Goal: Information Seeking & Learning: Compare options

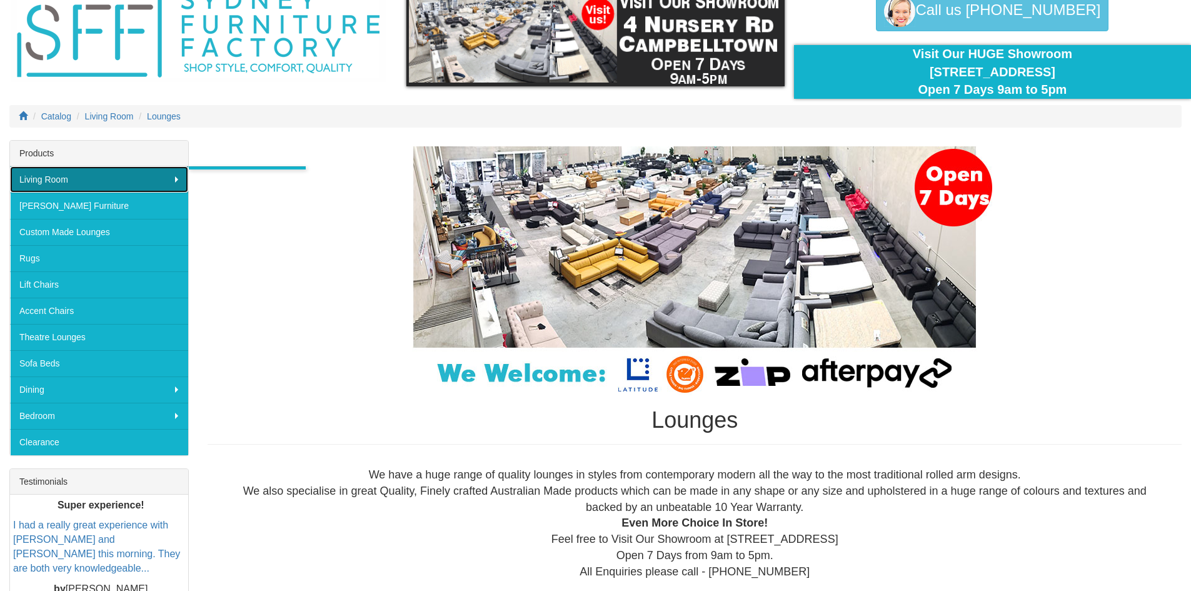
click at [98, 186] on link "Living Room" at bounding box center [99, 179] width 178 height 26
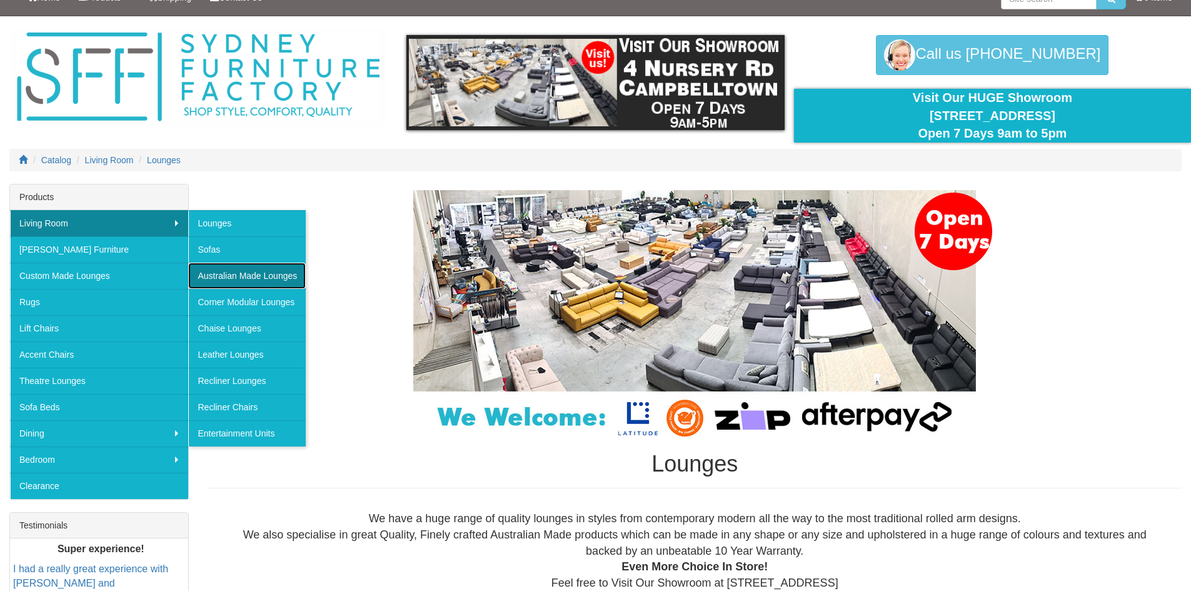
click at [208, 270] on link "Australian Made Lounges" at bounding box center [247, 276] width 118 height 26
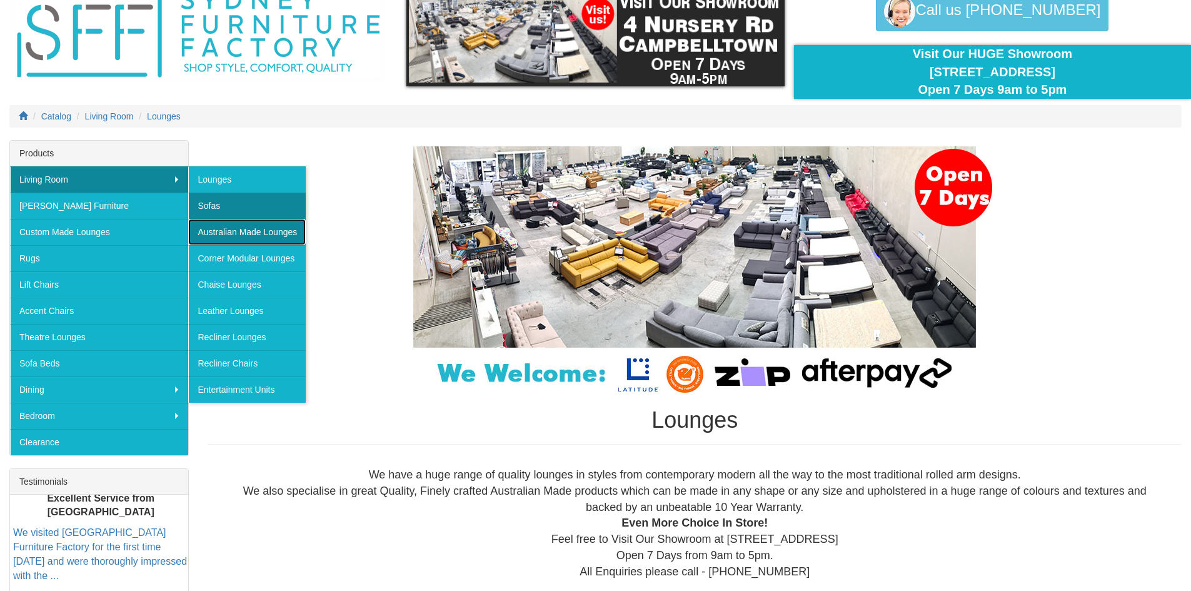
scroll to position [36, 0]
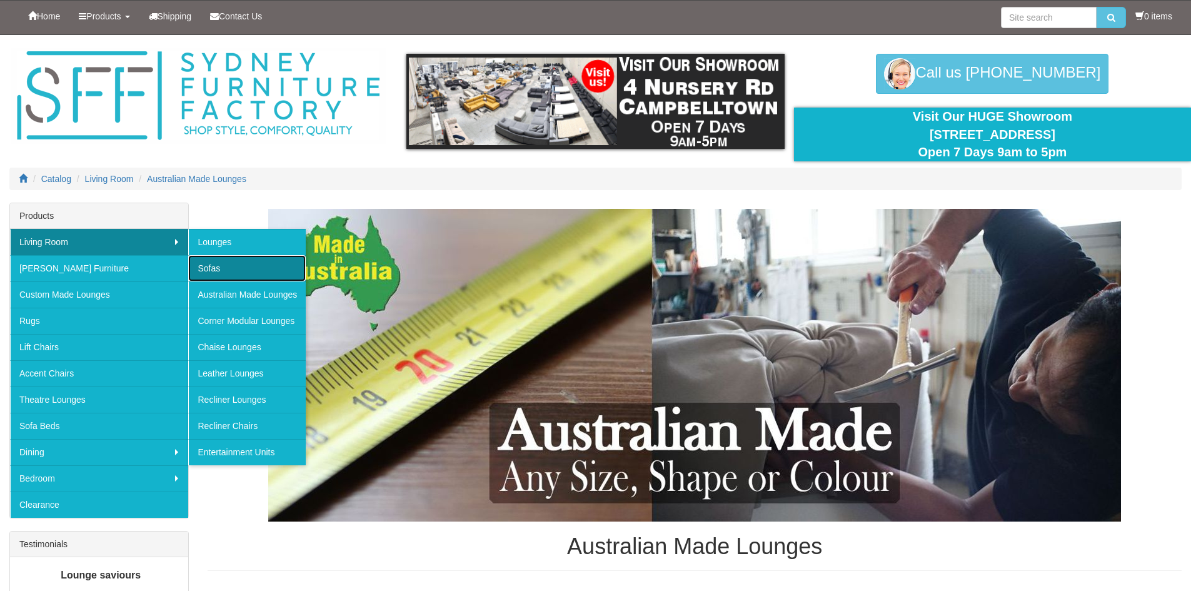
click at [221, 272] on link "Sofas" at bounding box center [247, 268] width 118 height 26
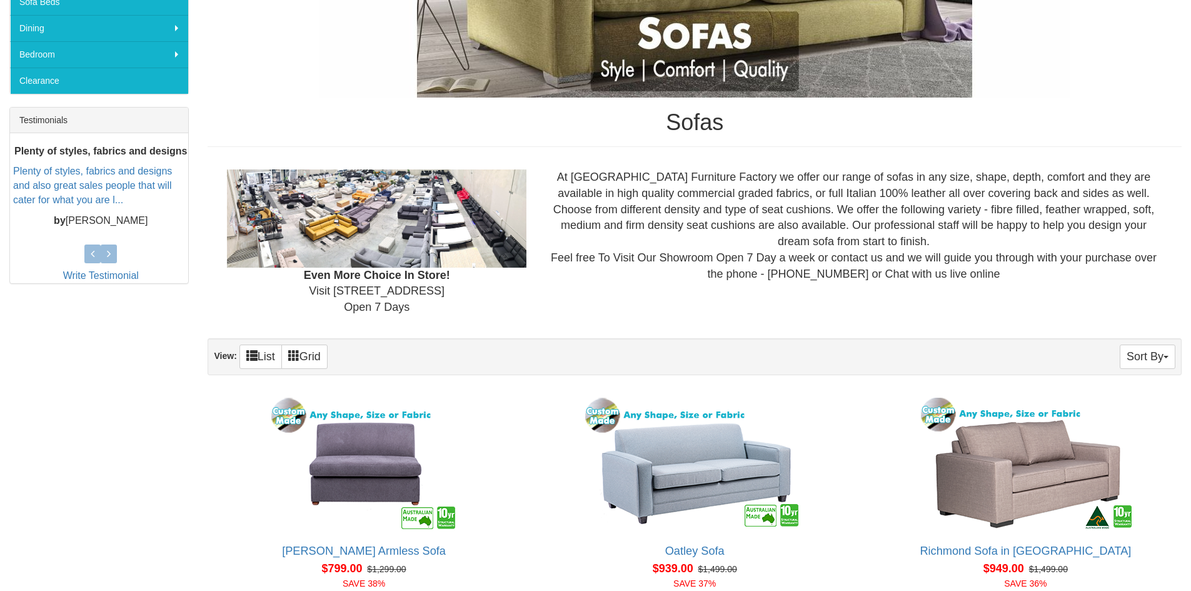
scroll to position [563, 0]
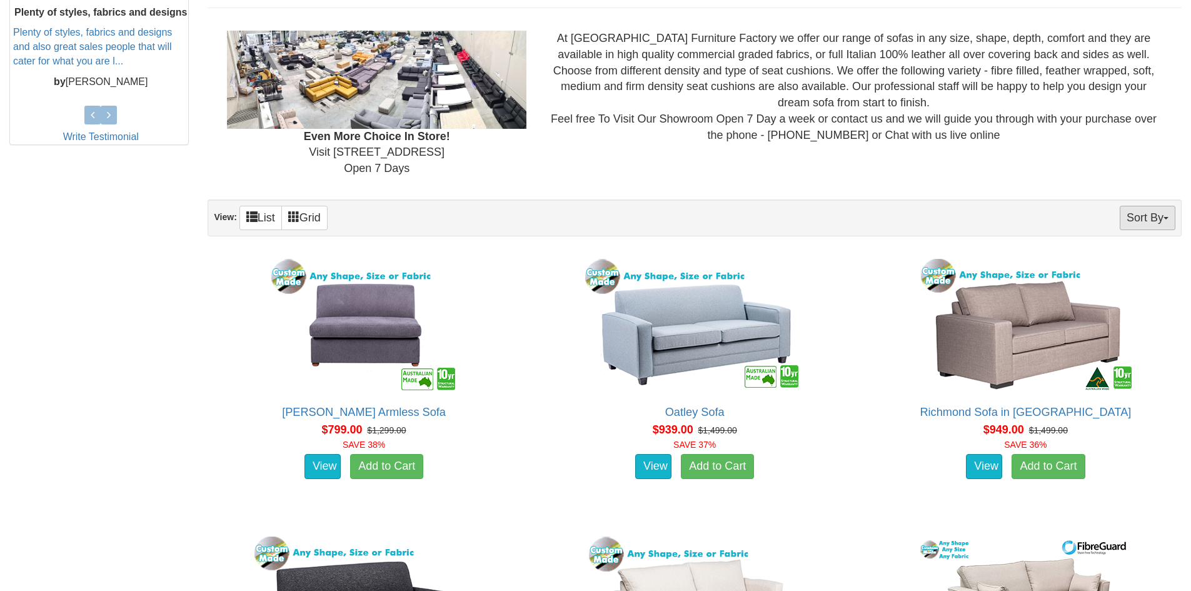
click at [1146, 221] on button "Sort By" at bounding box center [1148, 218] width 56 height 24
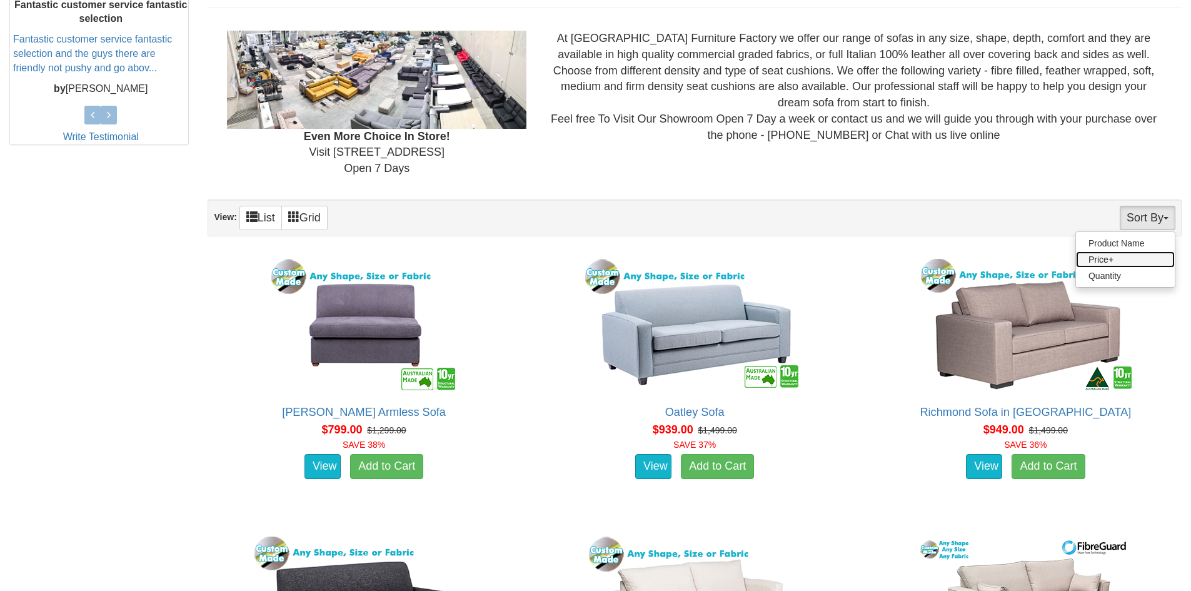
click at [1117, 261] on link "Price+" at bounding box center [1125, 259] width 99 height 16
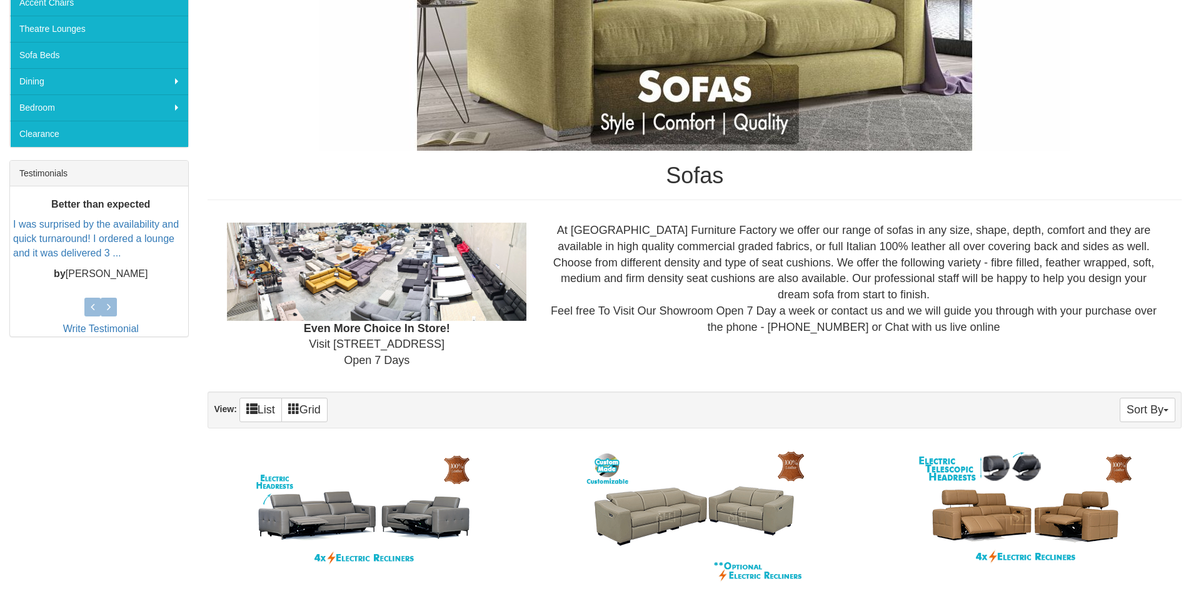
scroll to position [500, 0]
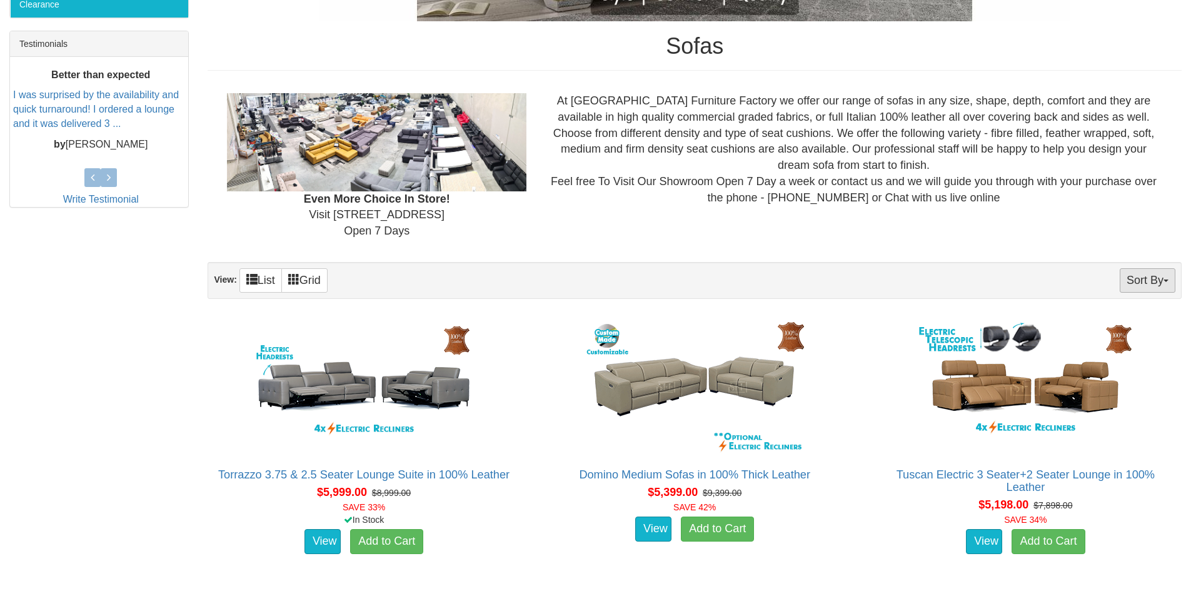
click at [1124, 281] on button "Sort By" at bounding box center [1148, 280] width 56 height 24
click at [1116, 322] on link "Price-" at bounding box center [1125, 322] width 99 height 16
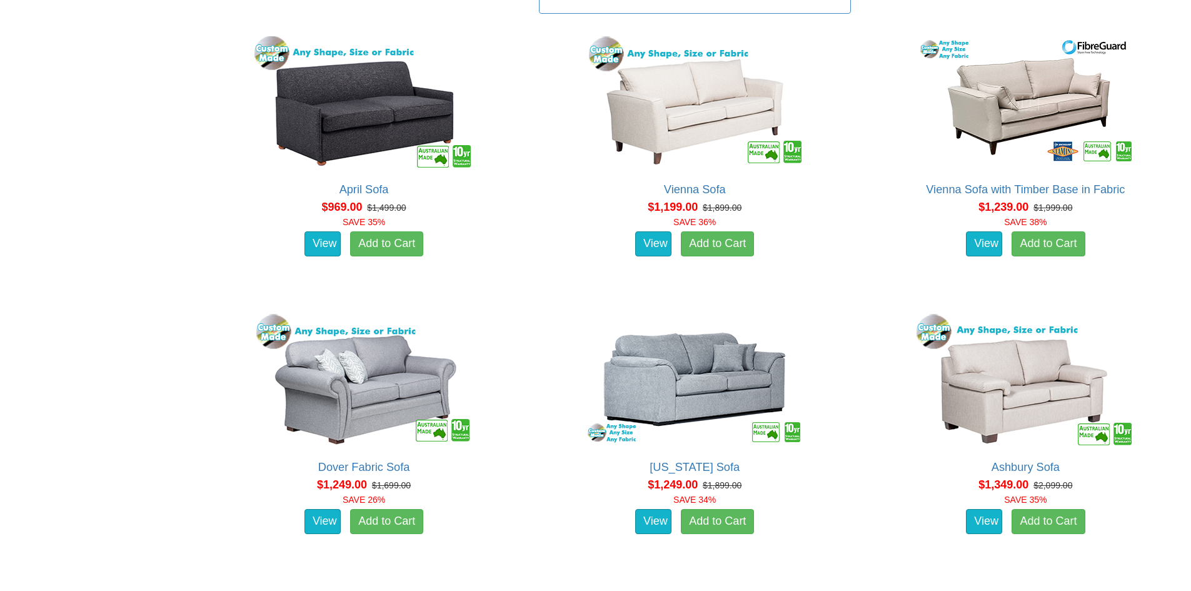
scroll to position [1376, 0]
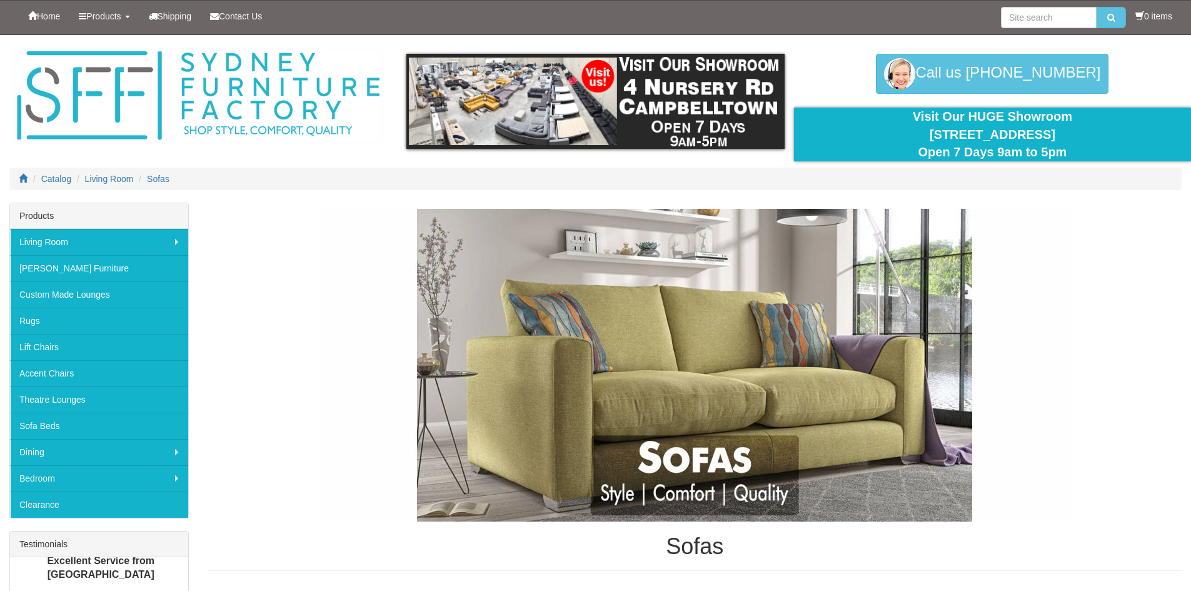
scroll to position [500, 0]
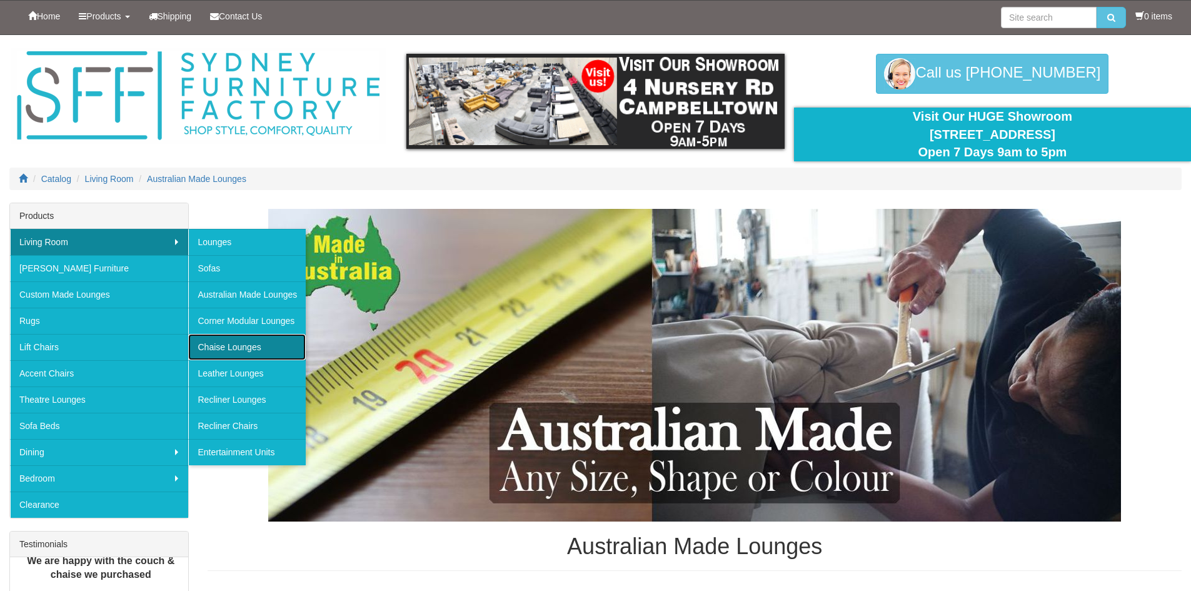
click at [257, 346] on link "Chaise Lounges" at bounding box center [247, 347] width 118 height 26
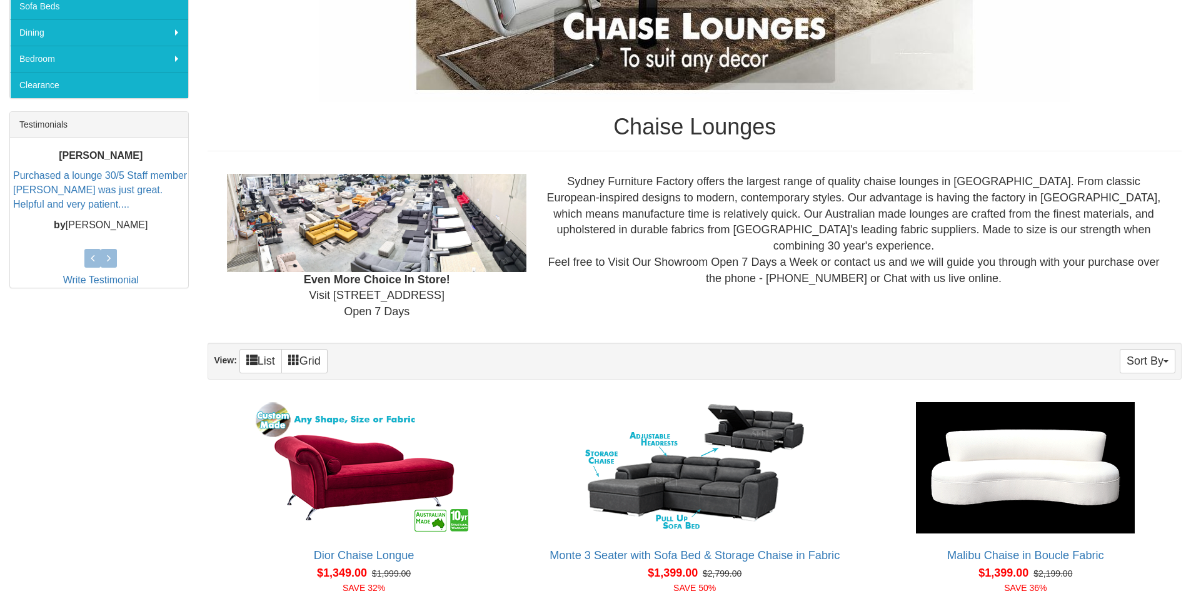
scroll to position [563, 0]
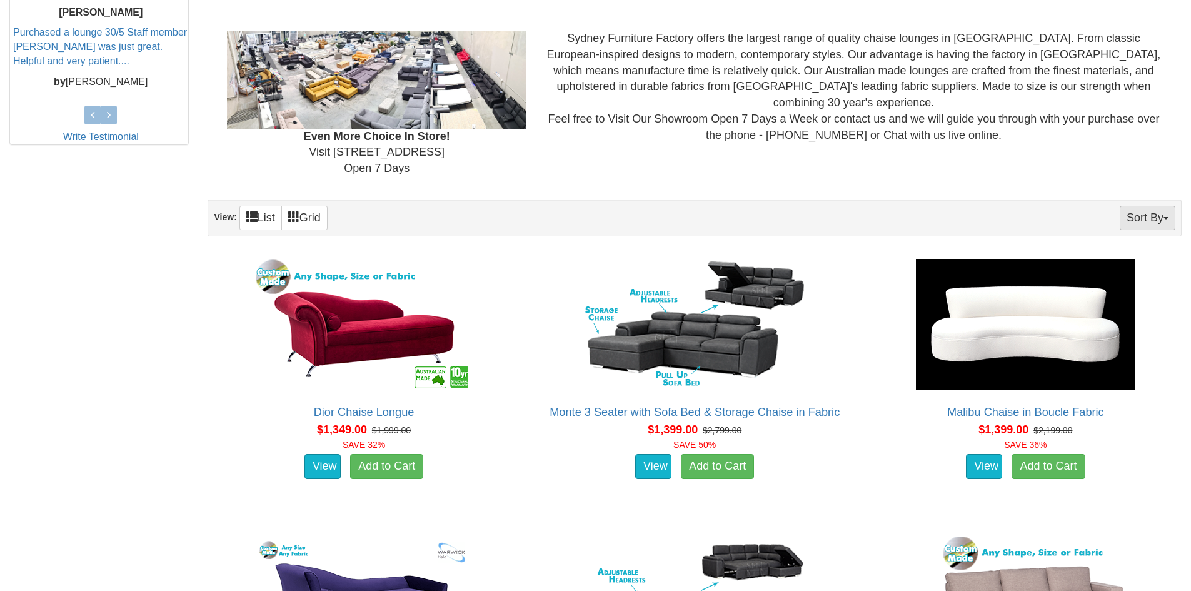
click at [1137, 218] on button "Sort By" at bounding box center [1148, 218] width 56 height 24
click at [944, 227] on div "Sort By Product Name Price+ Quantity View: List Grid" at bounding box center [695, 217] width 974 height 37
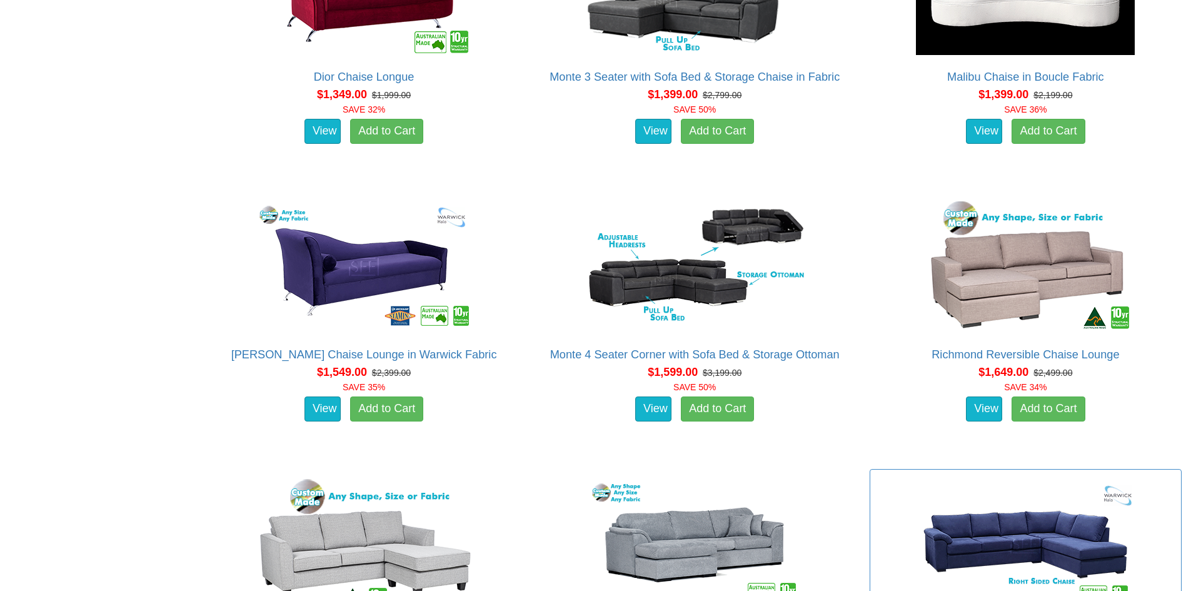
scroll to position [1126, 0]
